Goal: Task Accomplishment & Management: Manage account settings

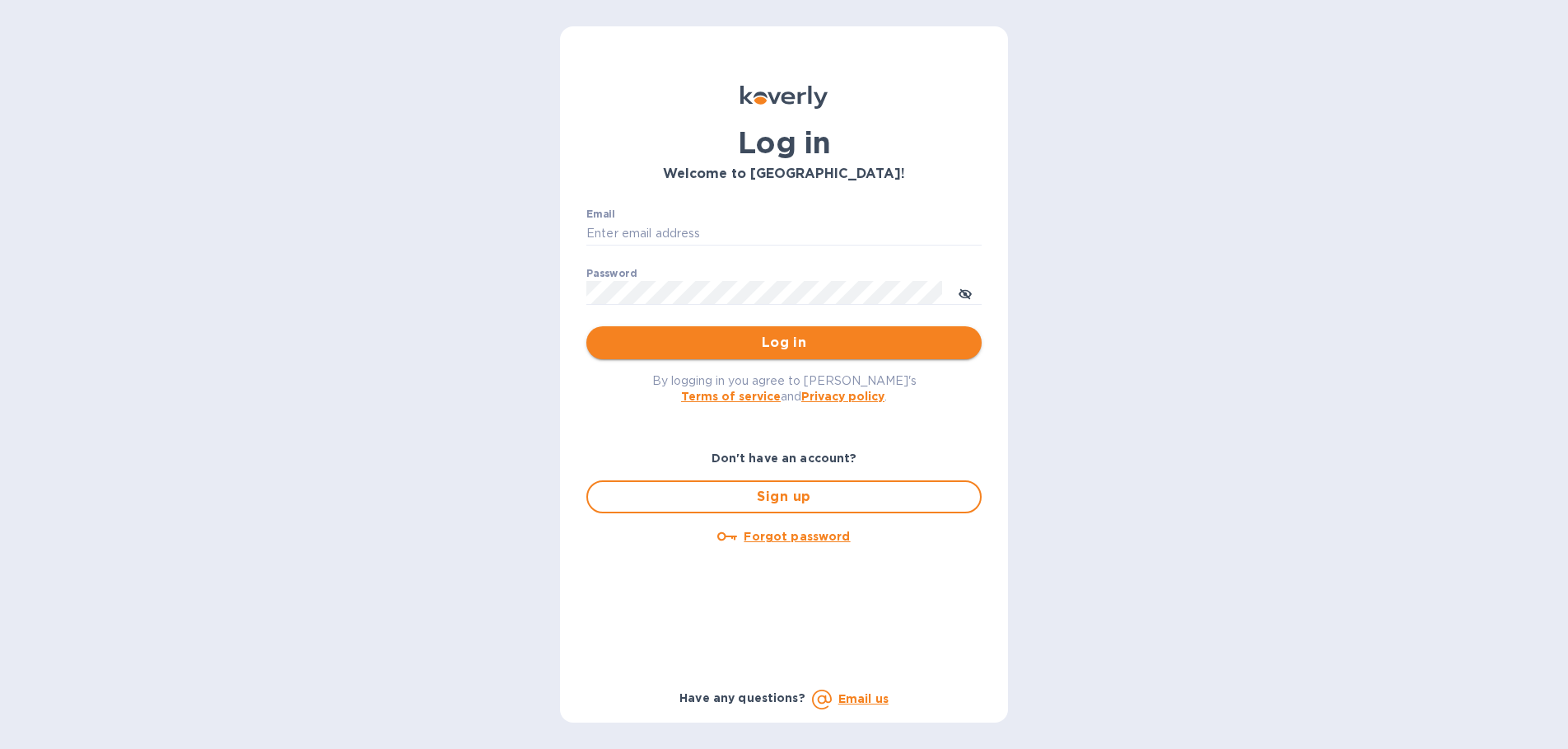
type input "[EMAIL_ADDRESS][DOMAIN_NAME]"
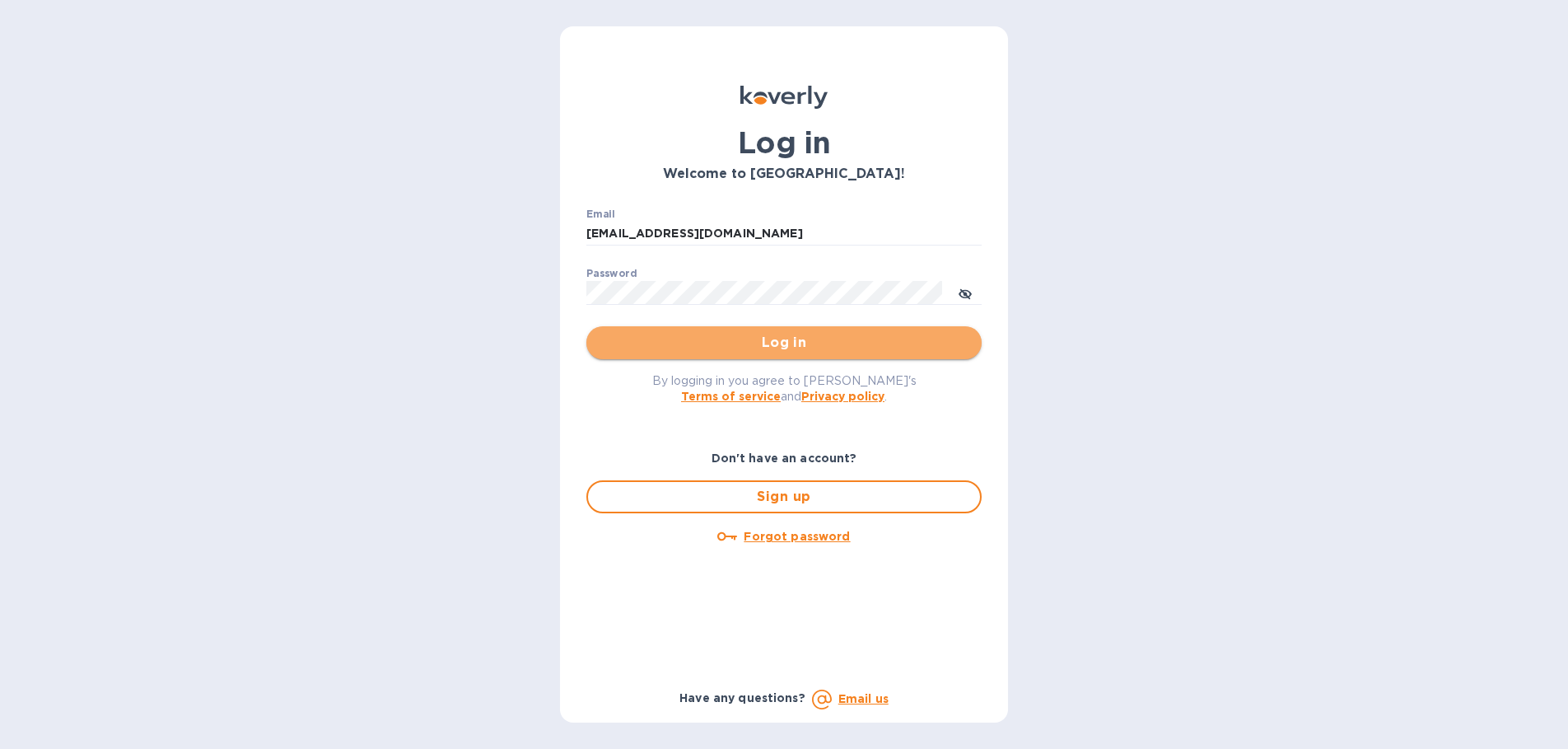
click at [751, 353] on button "Log in" at bounding box center [784, 342] width 395 height 33
